Goal: Communication & Community: Connect with others

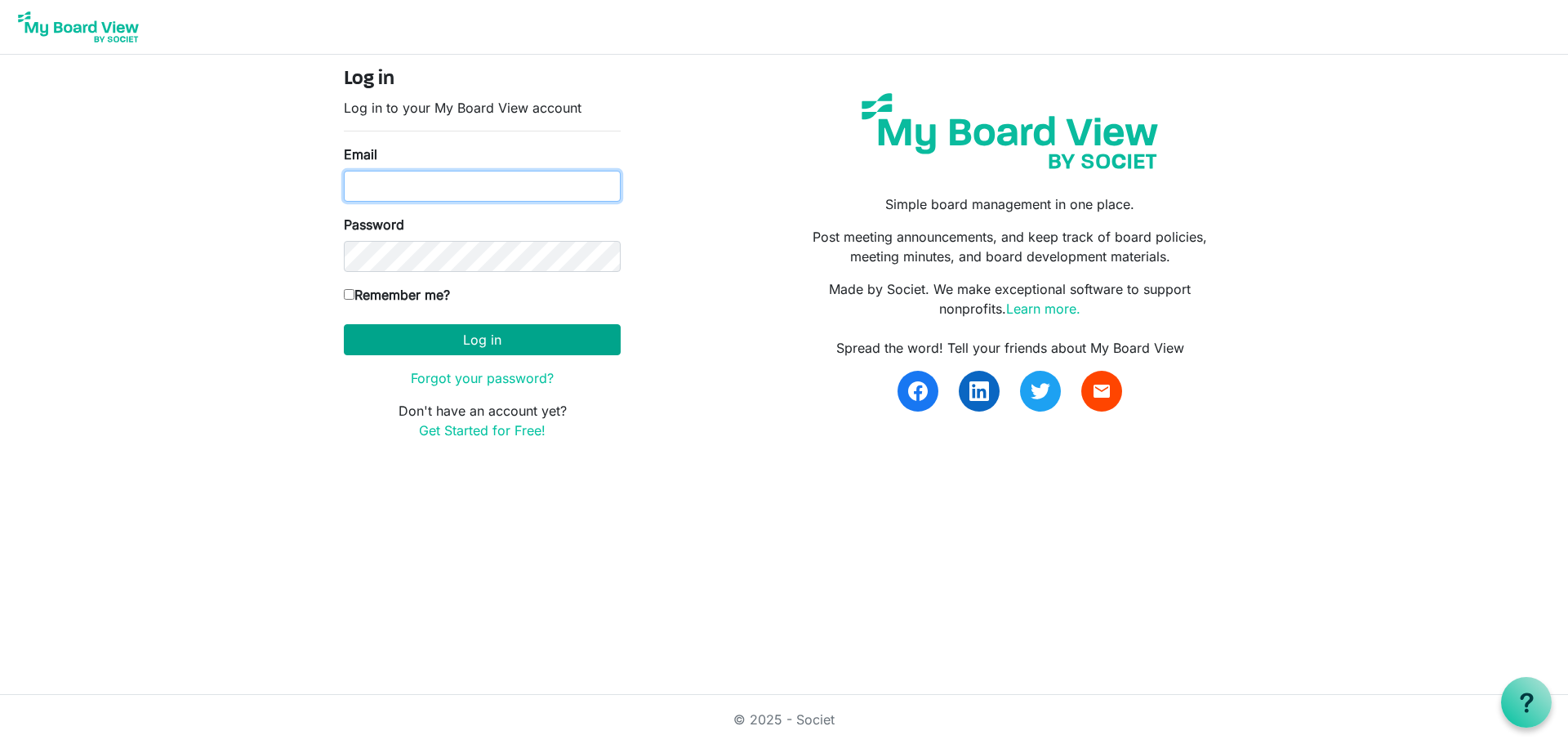
type input "amanda@raisingthebar.org"
click at [479, 336] on button "Log in" at bounding box center [481, 339] width 277 height 31
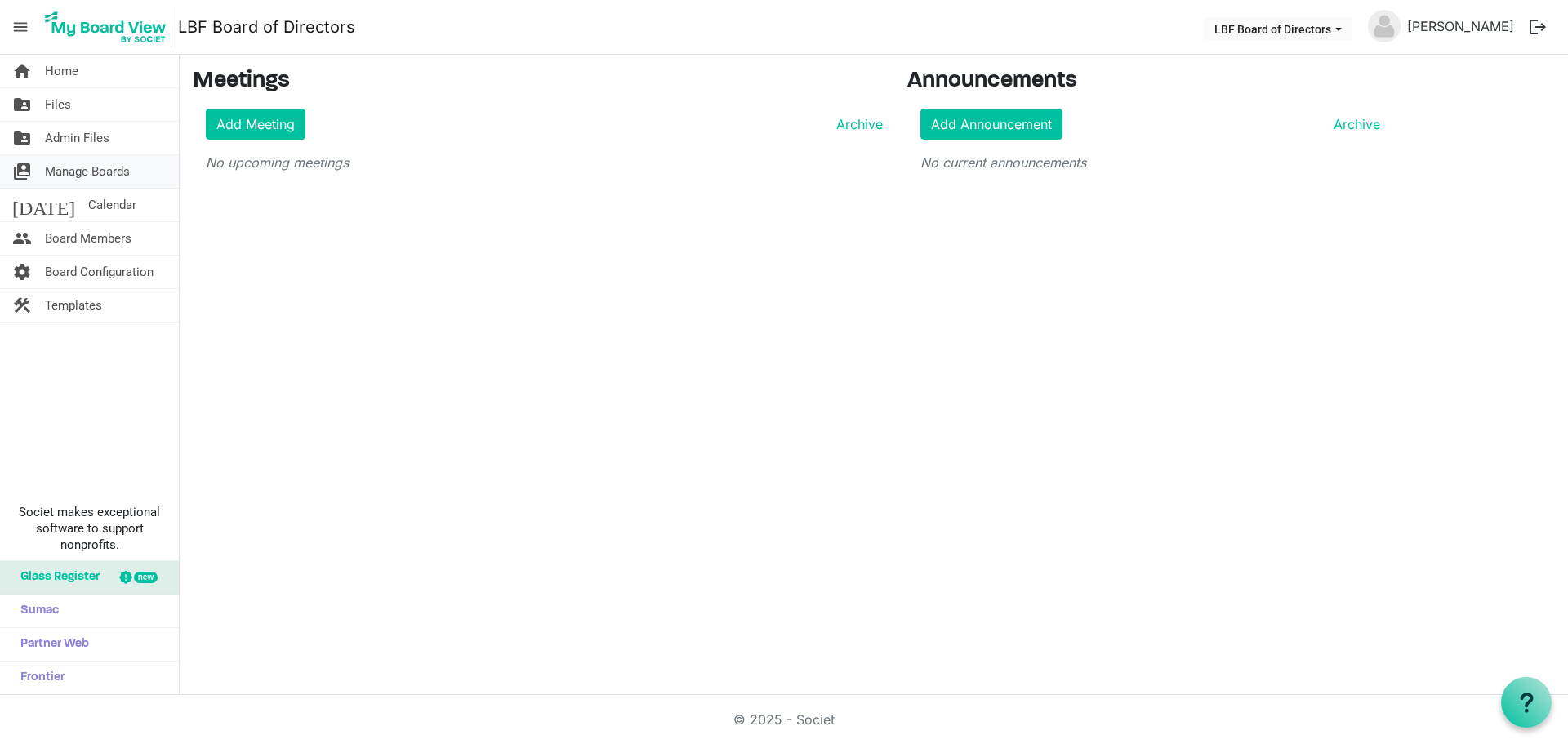
click at [76, 170] on span "Manage Boards" at bounding box center [87, 171] width 85 height 33
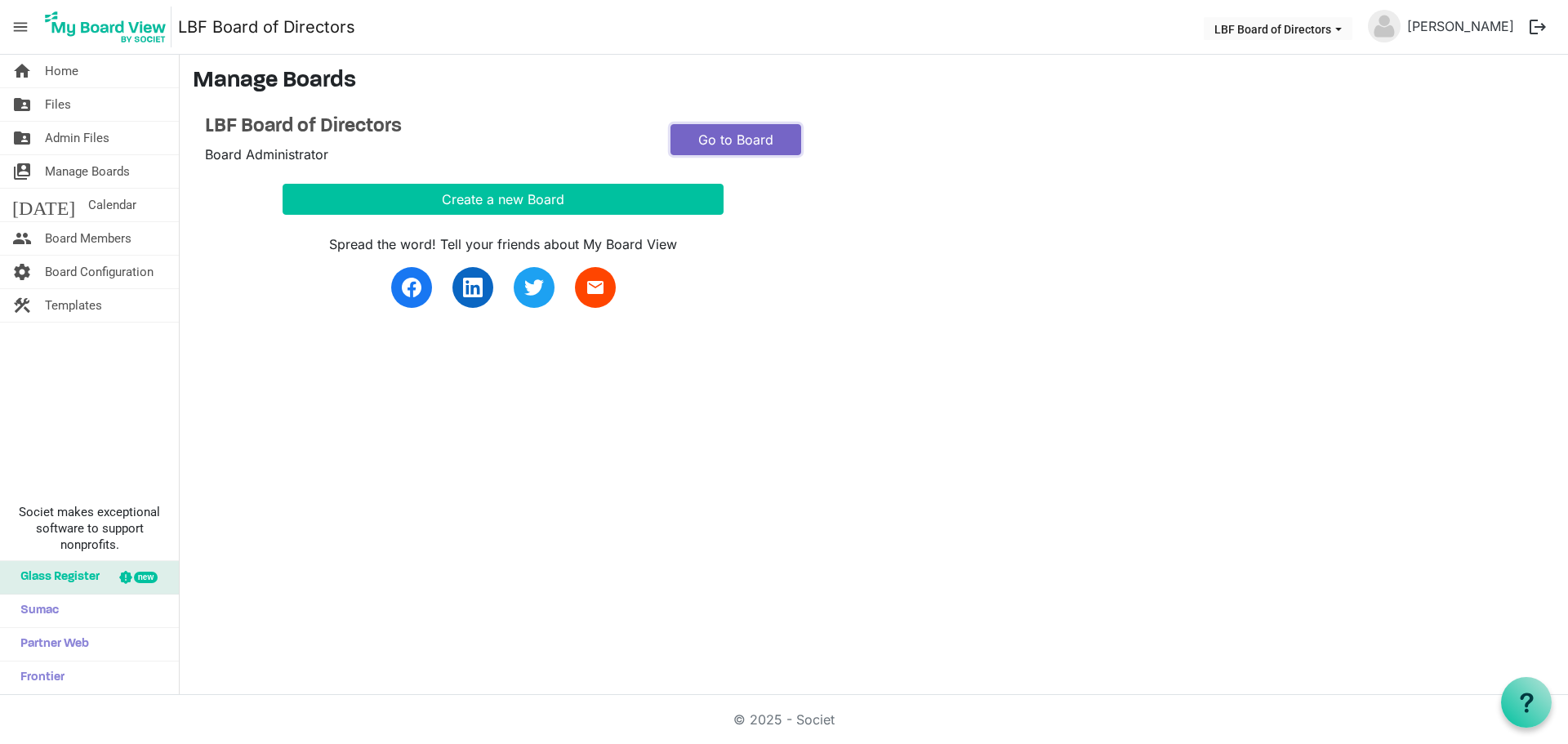
click at [710, 144] on link "Go to Board" at bounding box center [736, 139] width 130 height 31
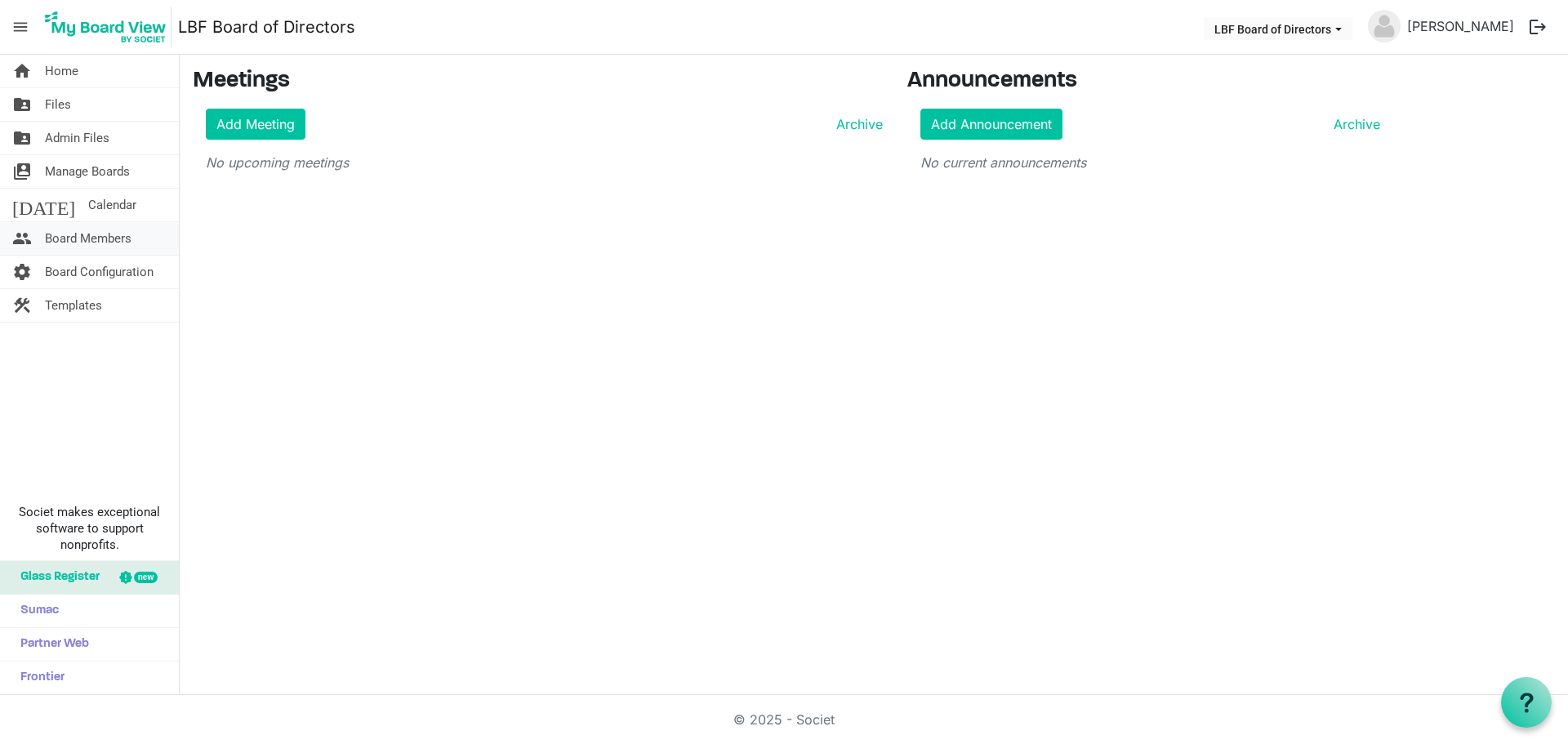
click at [86, 234] on span "Board Members" at bounding box center [88, 237] width 87 height 33
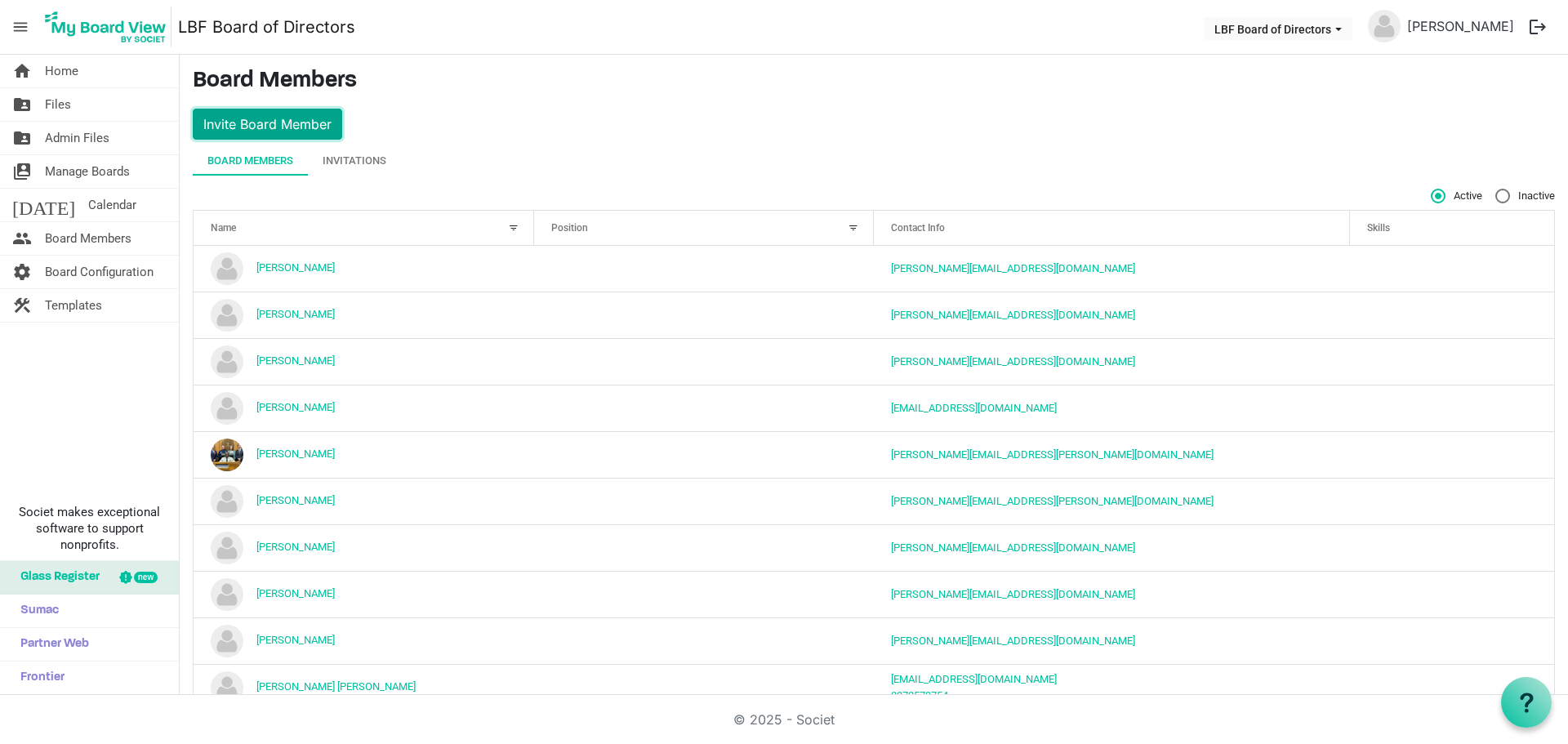
click at [256, 122] on button "Invite Board Member" at bounding box center [267, 124] width 149 height 31
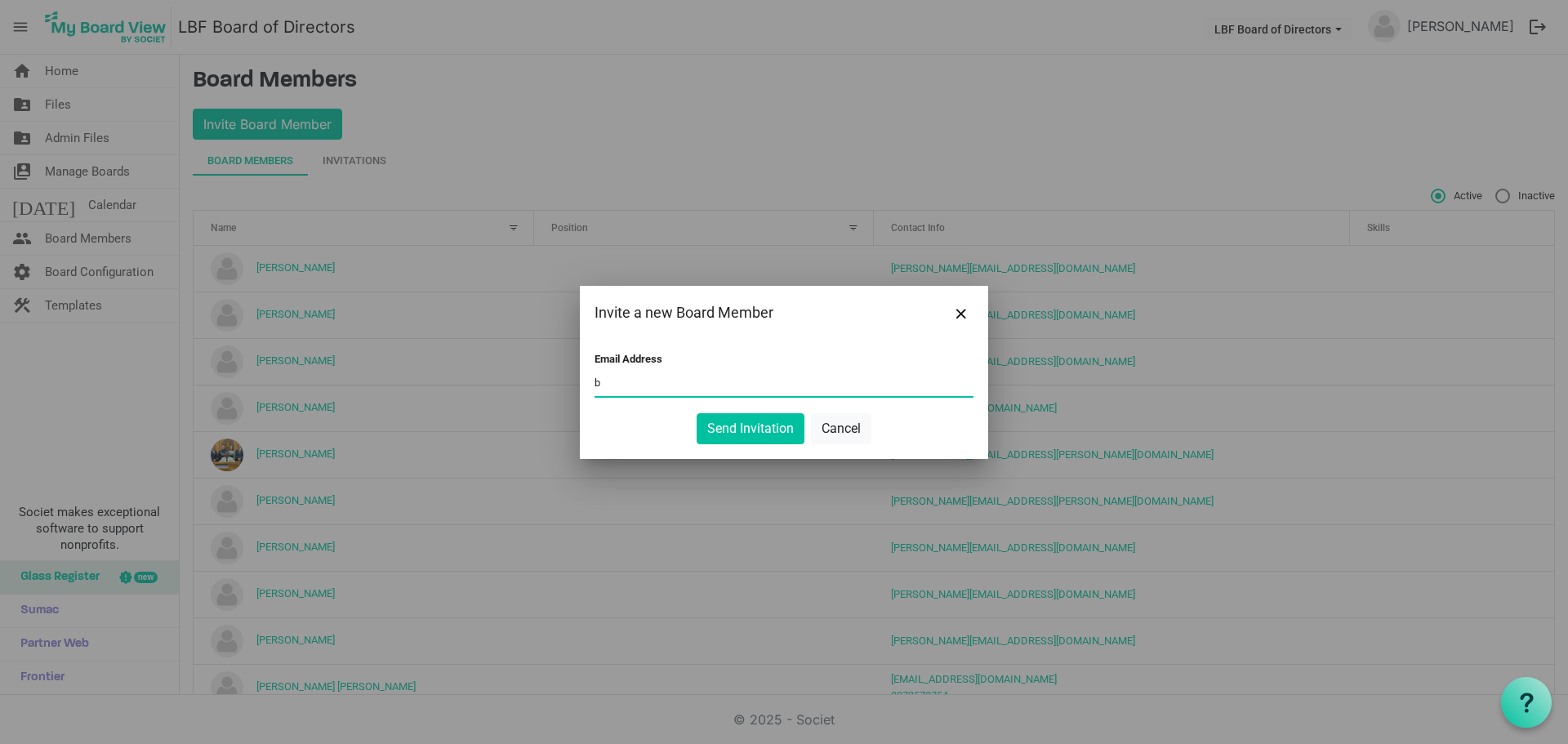
type input "[EMAIL_ADDRESS][DOMAIN_NAME]"
click at [733, 421] on button "Send Invitation" at bounding box center [750, 428] width 108 height 31
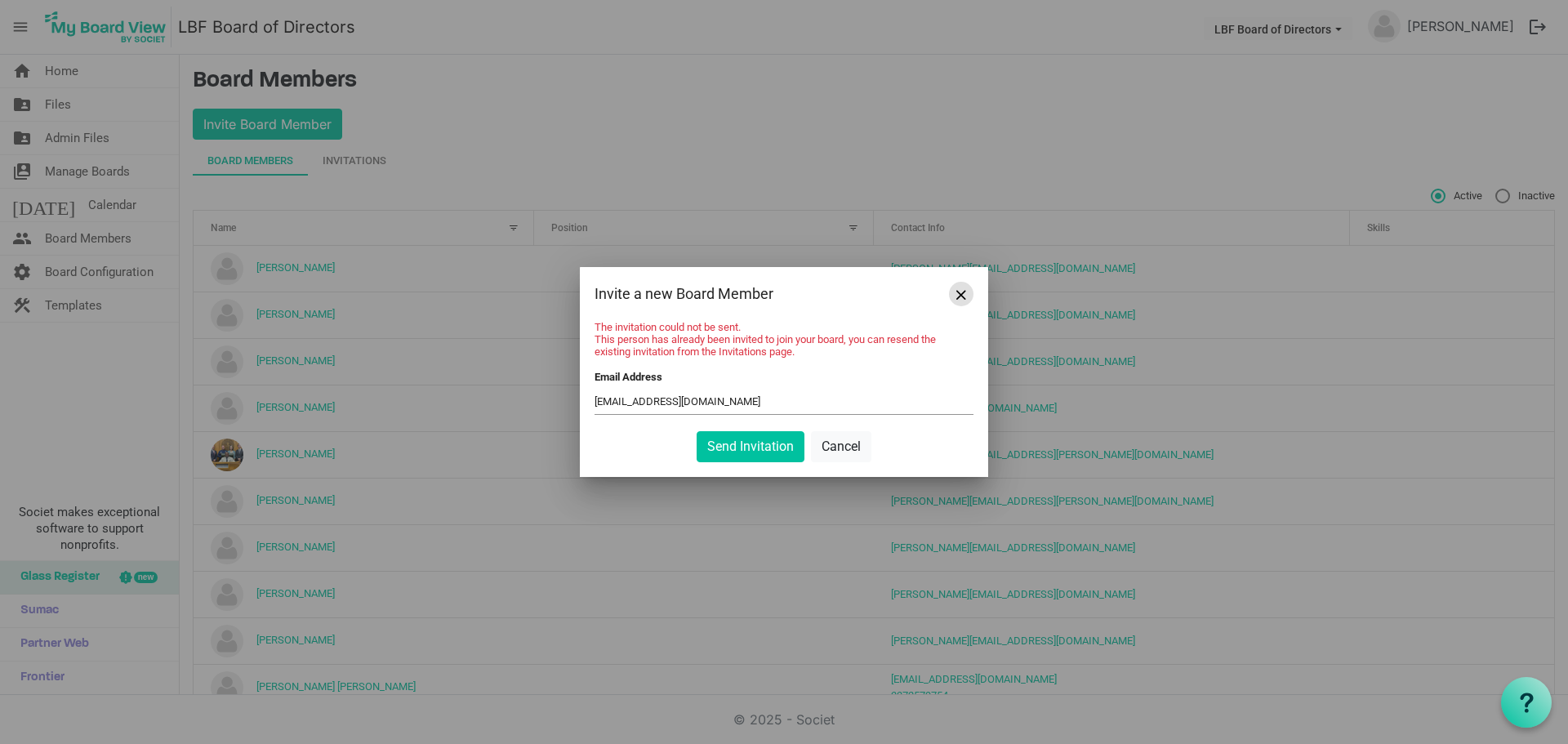
drag, startPoint x: 971, startPoint y: 291, endPoint x: 855, endPoint y: 70, distance: 249.6
click at [971, 291] on button "Close" at bounding box center [961, 294] width 24 height 24
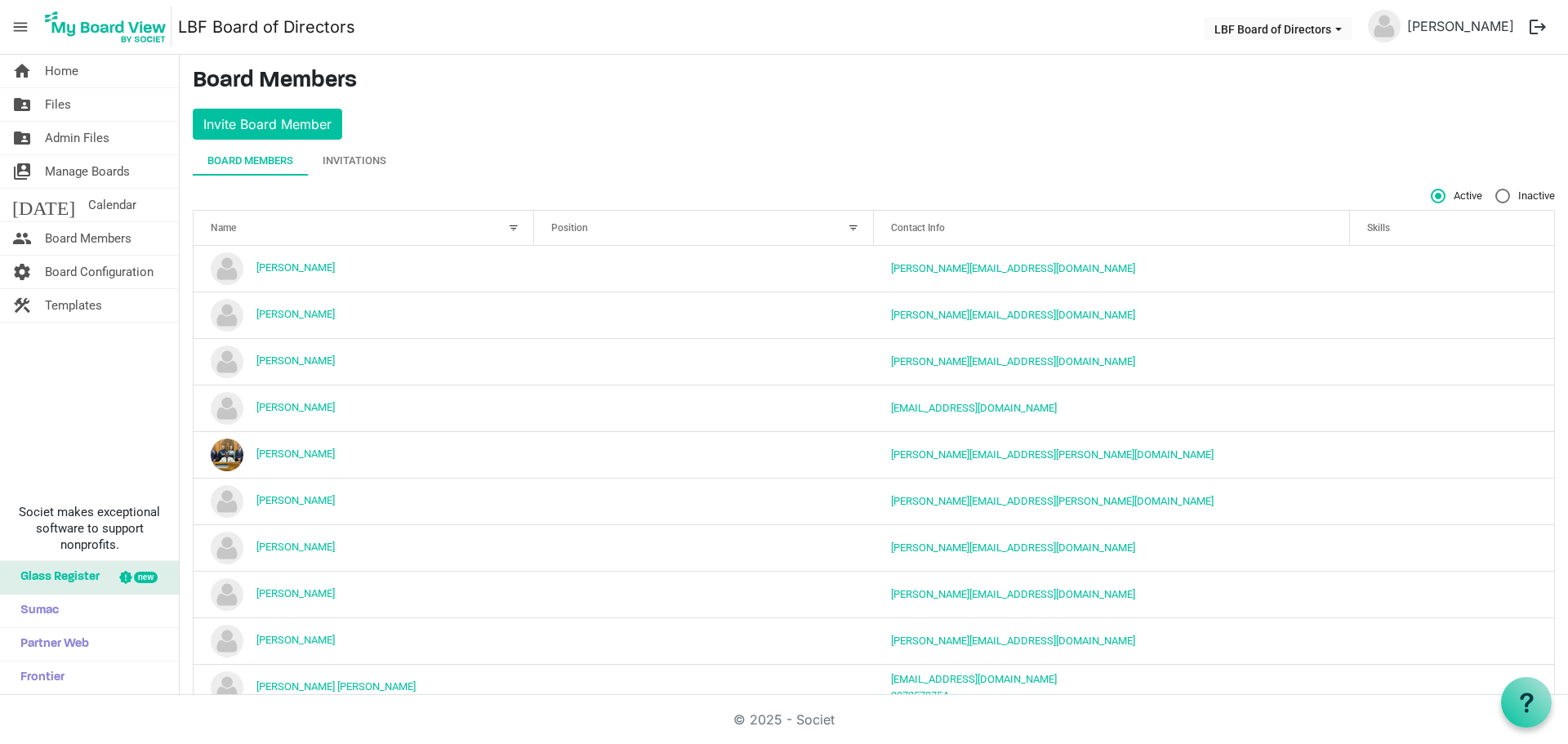
click at [1494, 192] on label "Inactive" at bounding box center [1524, 196] width 60 height 15
click at [1494, 189] on input "Inactive" at bounding box center [1494, 189] width 1 height 1
radio input "true"
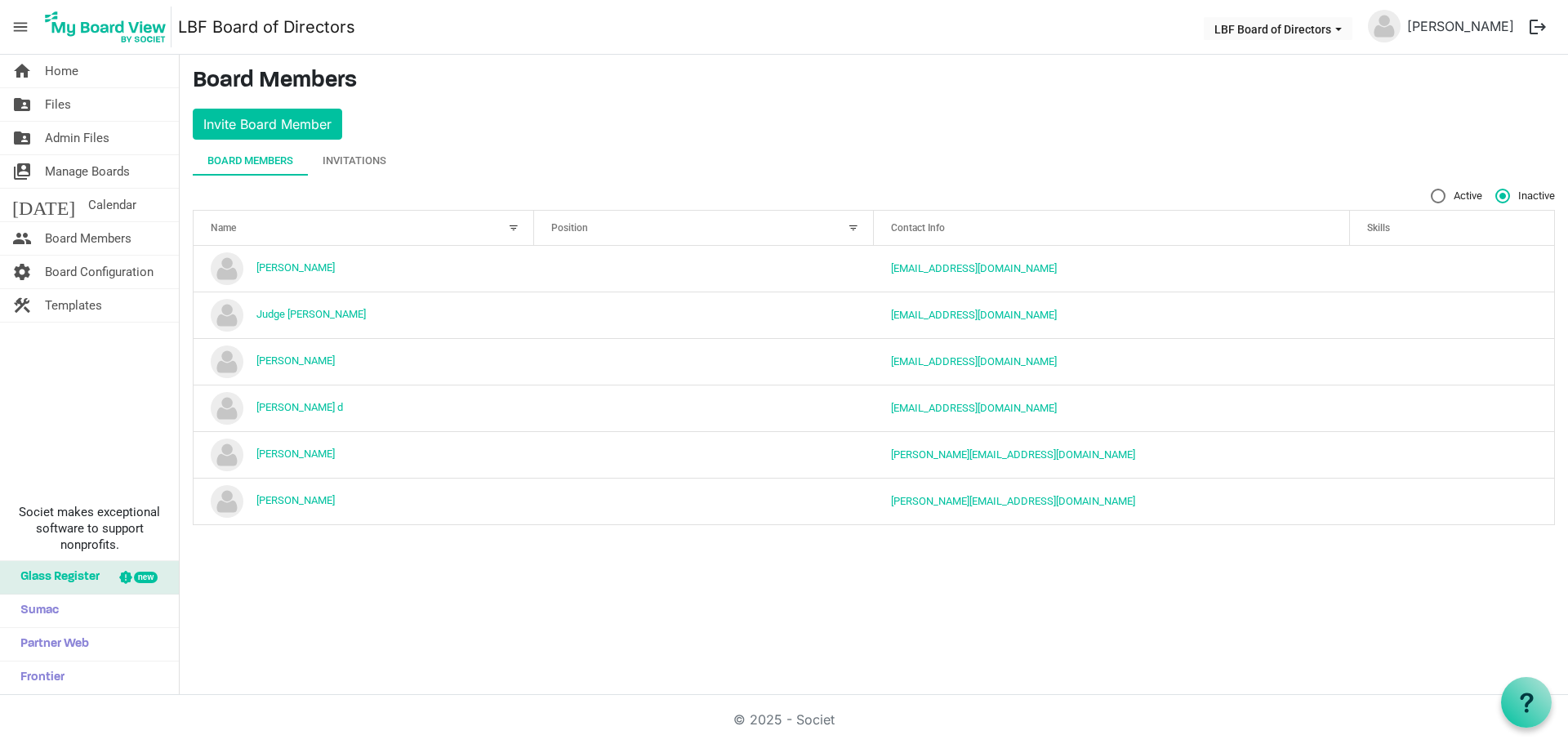
click at [1433, 191] on label "Active" at bounding box center [1455, 196] width 51 height 15
click at [1431, 189] on input "Active" at bounding box center [1430, 189] width 1 height 1
radio input "true"
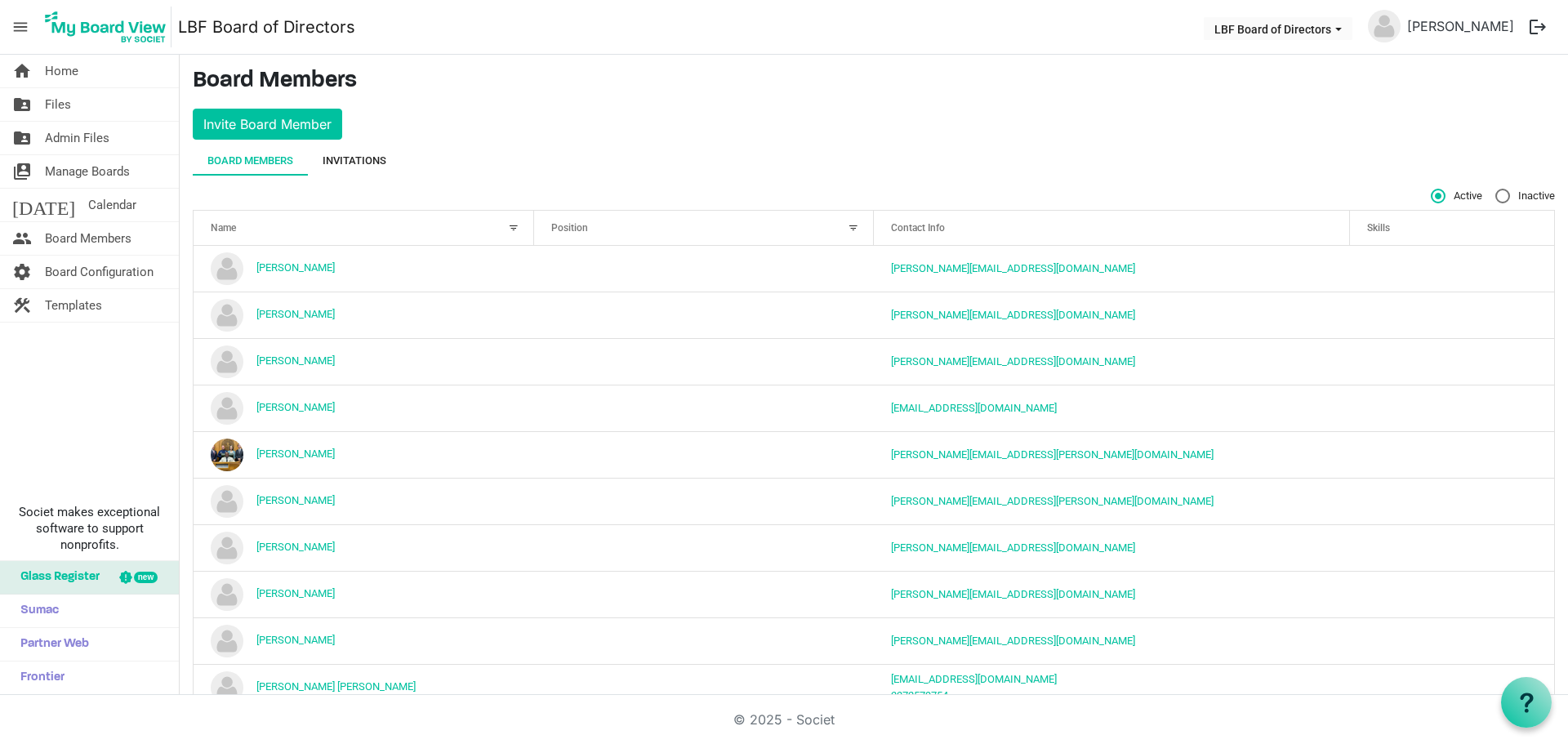
click at [368, 162] on div "Invitations" at bounding box center [354, 161] width 63 height 17
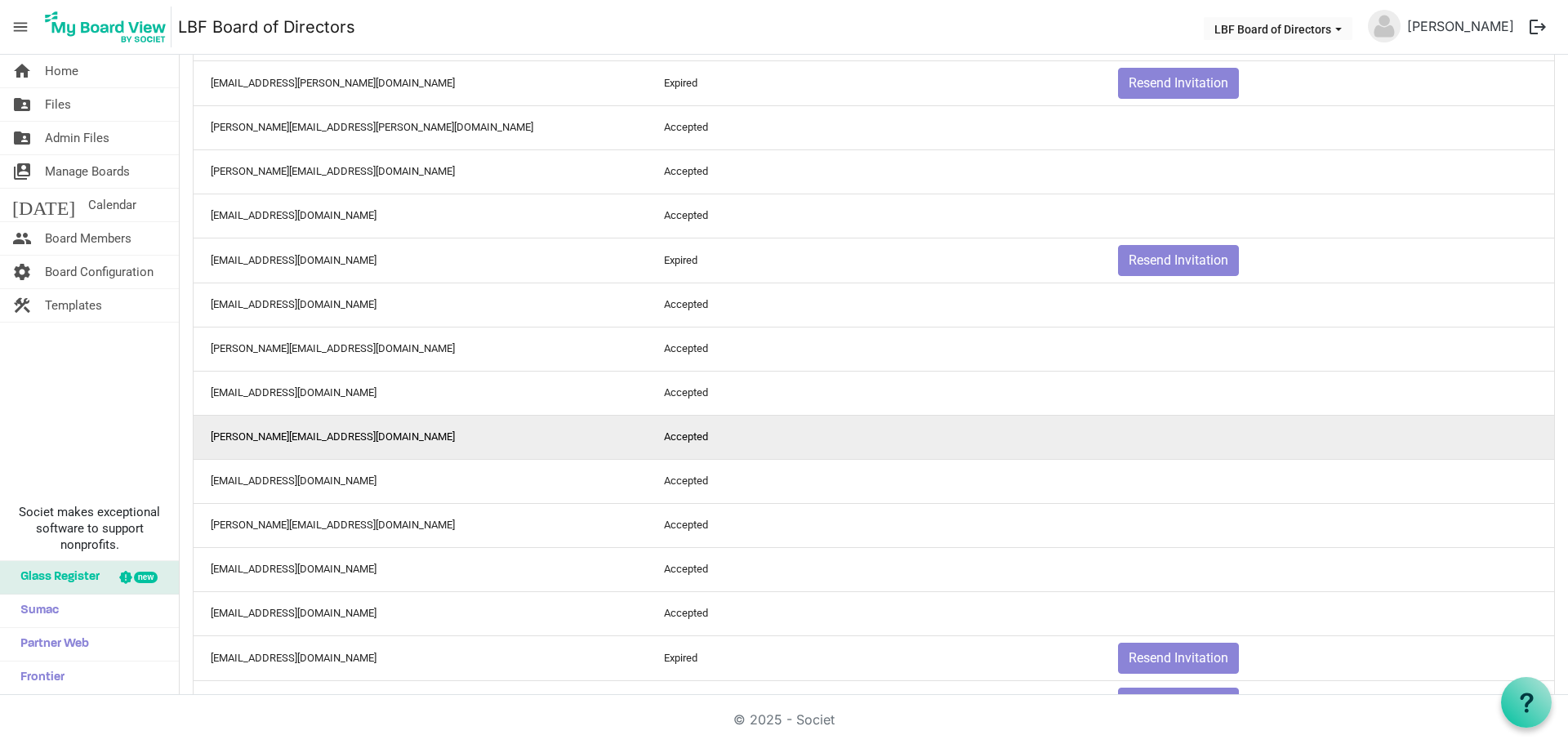
scroll to position [1143, 0]
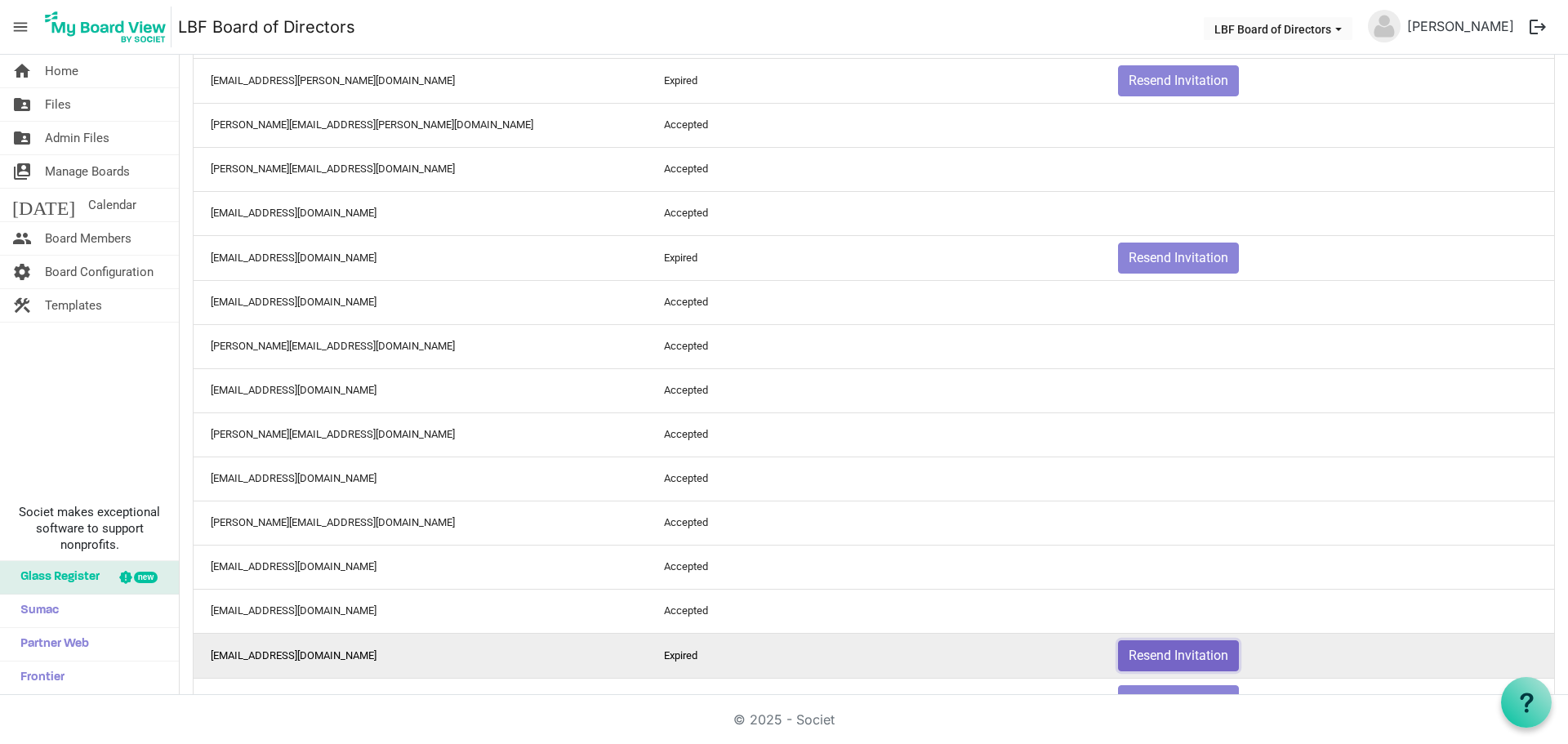
click at [1171, 657] on button "Resend Invitation" at bounding box center [1178, 655] width 121 height 31
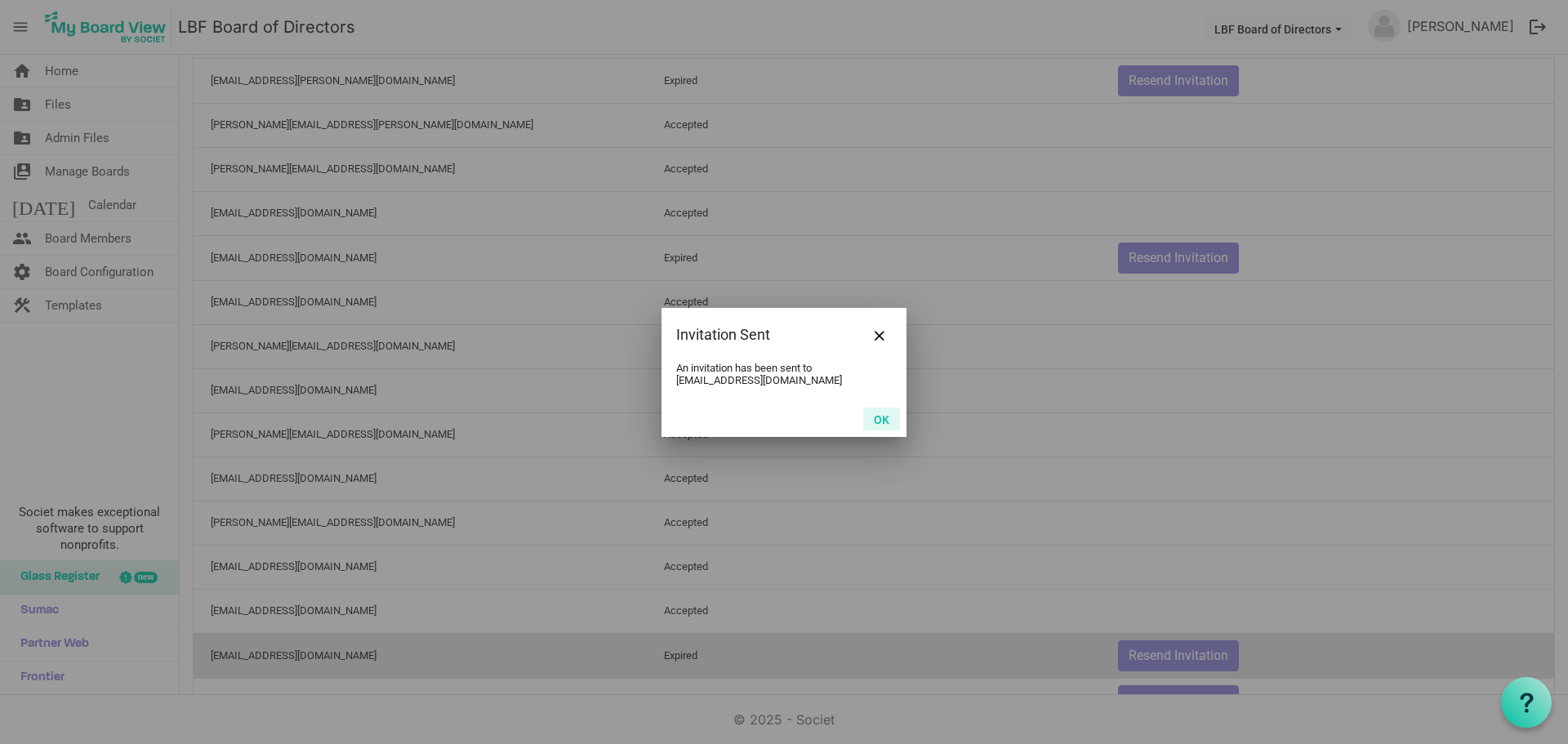
click at [880, 416] on button "OK" at bounding box center [881, 419] width 36 height 23
